Goal: Task Accomplishment & Management: Manage account settings

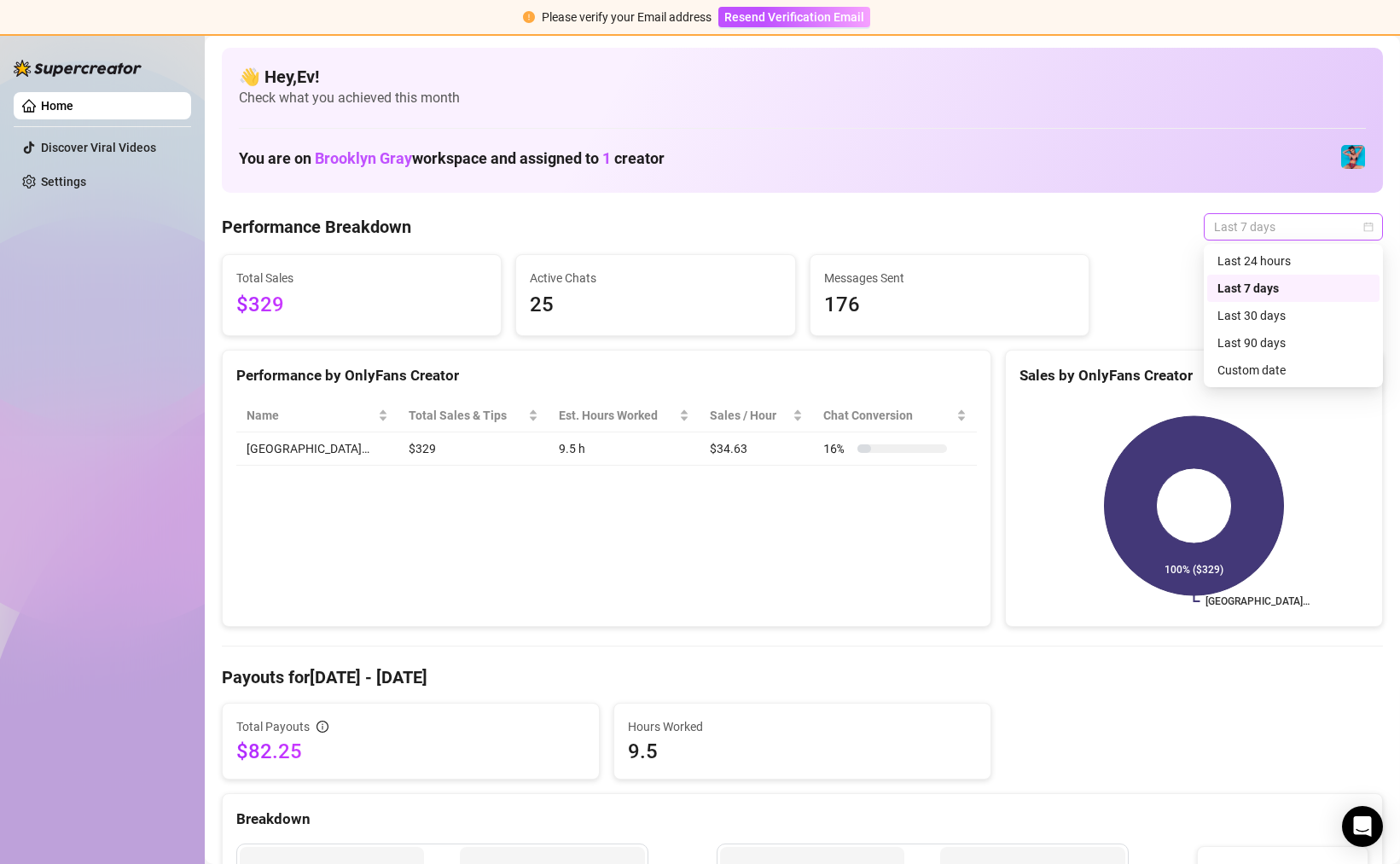
click at [1282, 238] on span "Last 7 days" at bounding box center [1293, 227] width 159 height 26
click at [1281, 309] on div "Last 30 days" at bounding box center [1293, 315] width 152 height 19
